Goal: Task Accomplishment & Management: Manage account settings

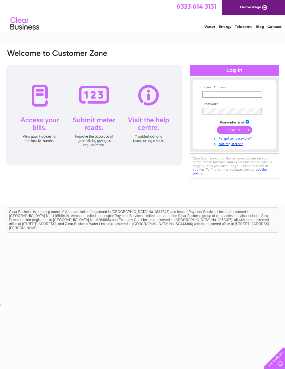
click at [228, 94] on input "text" at bounding box center [232, 94] width 60 height 7
type input "[EMAIL_ADDRESS][PERSON_NAME][DOMAIN_NAME]"
click at [233, 132] on input "submit" at bounding box center [234, 130] width 35 height 8
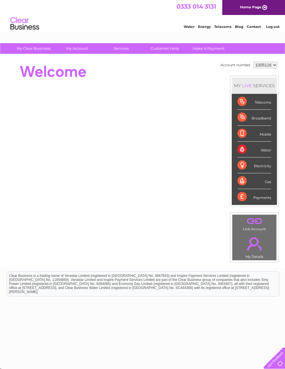
click at [270, 66] on select "1005116 1080903 1080916 1144154 1144176" at bounding box center [265, 65] width 24 height 7
select select "1144176"
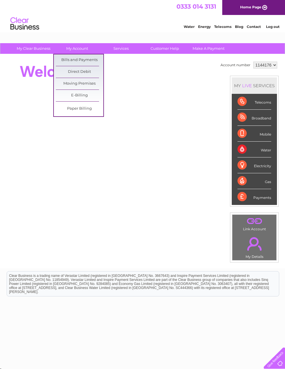
click at [94, 60] on link "Bills and Payments" at bounding box center [80, 60] width 48 height 12
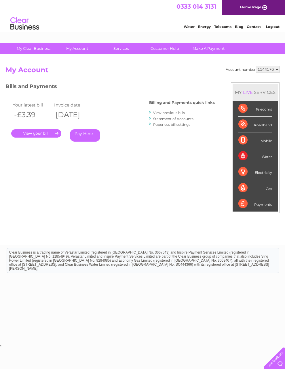
click at [41, 136] on link "." at bounding box center [36, 133] width 50 height 8
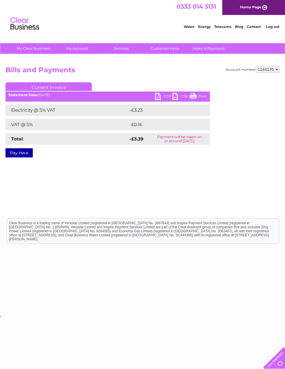
click at [157, 96] on link "PDF" at bounding box center [163, 97] width 17 height 8
